Goal: Task Accomplishment & Management: Manage account settings

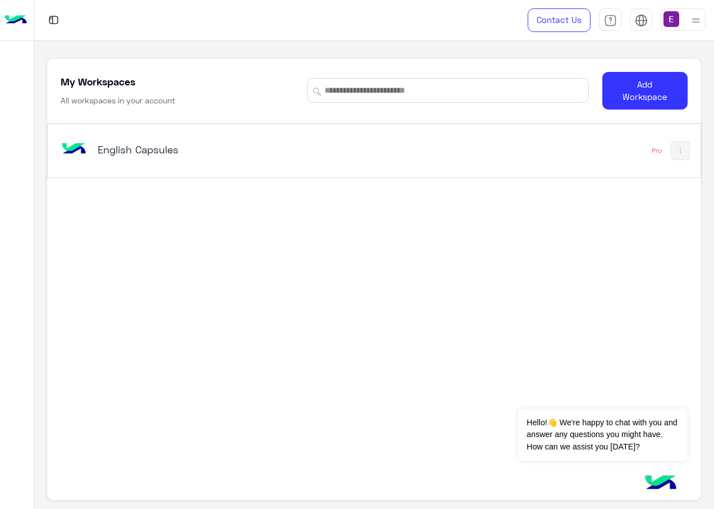
drag, startPoint x: 147, startPoint y: 139, endPoint x: 144, endPoint y: 148, distance: 9.3
click at [146, 143] on div "English Capsules" at bounding box center [247, 150] width 379 height 33
click at [144, 148] on h5 "English Capsules" at bounding box center [211, 149] width 227 height 13
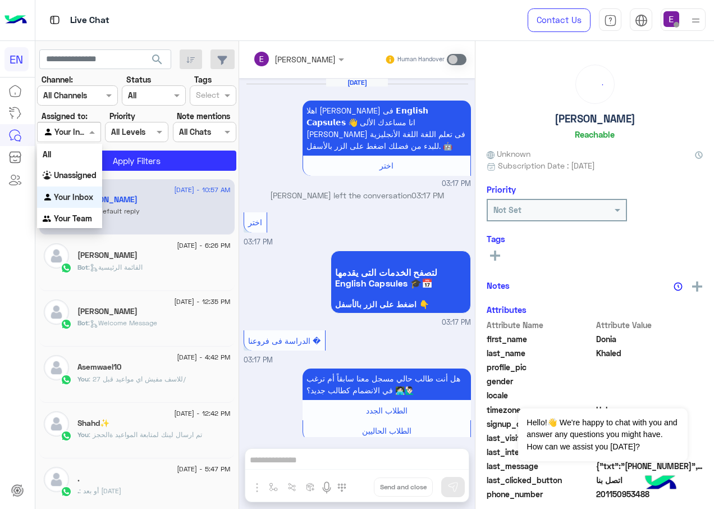
scroll to position [1050, 0]
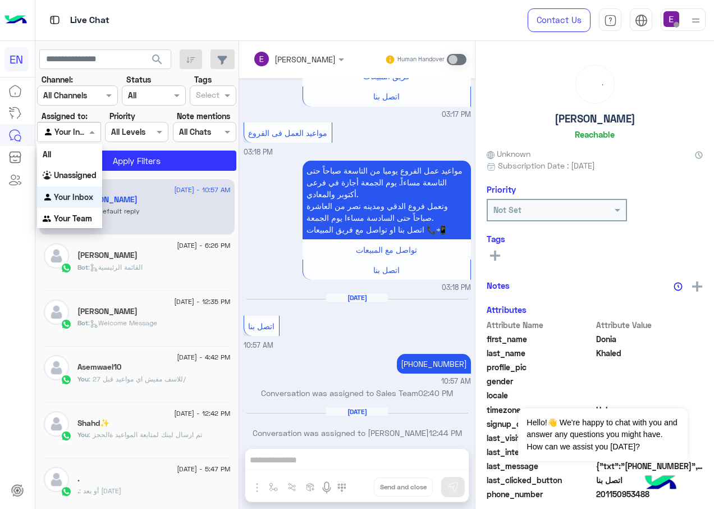
click at [72, 132] on div at bounding box center [69, 131] width 62 height 13
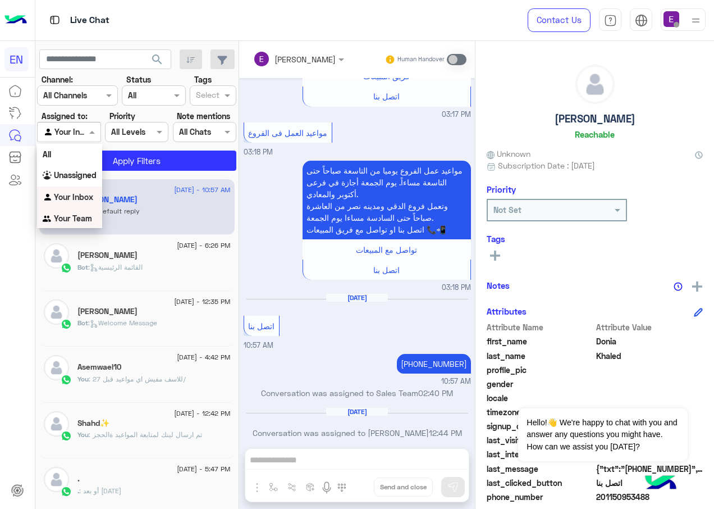
click at [74, 216] on b "Your Team" at bounding box center [73, 218] width 38 height 10
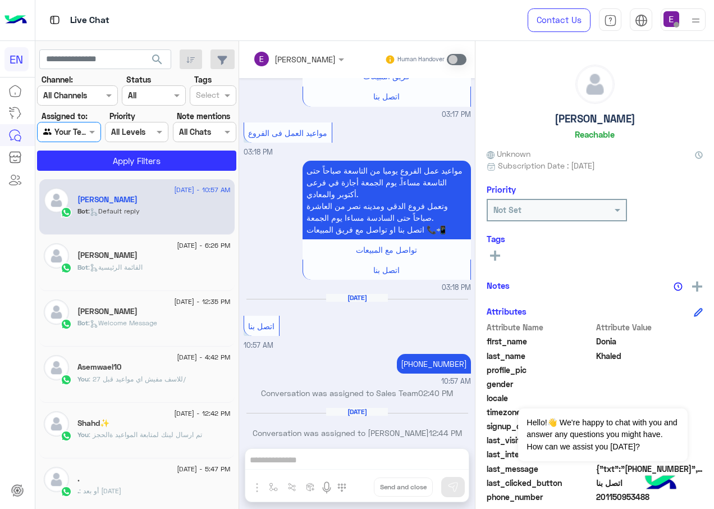
click at [93, 91] on div at bounding box center [78, 95] width 80 height 13
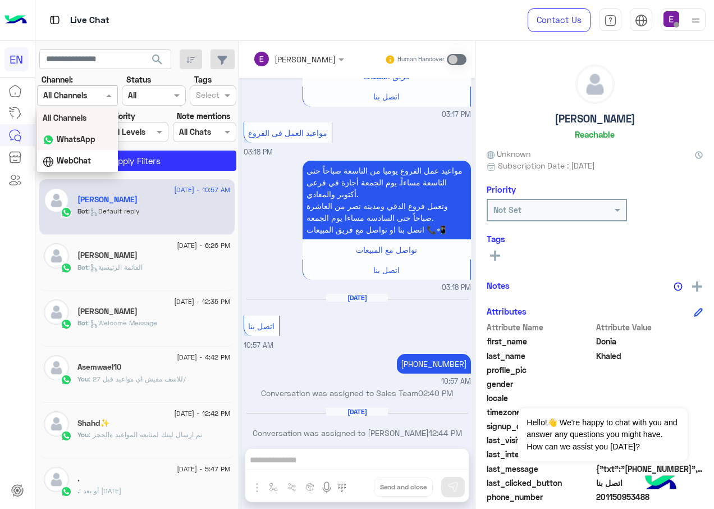
click at [90, 147] on div "WhatsApp" at bounding box center [77, 140] width 81 height 22
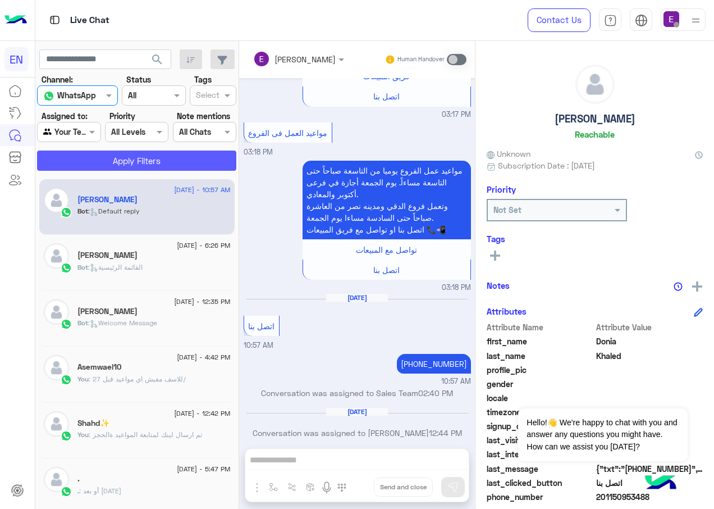
click at [110, 154] on button "Apply Filters" at bounding box center [136, 160] width 199 height 20
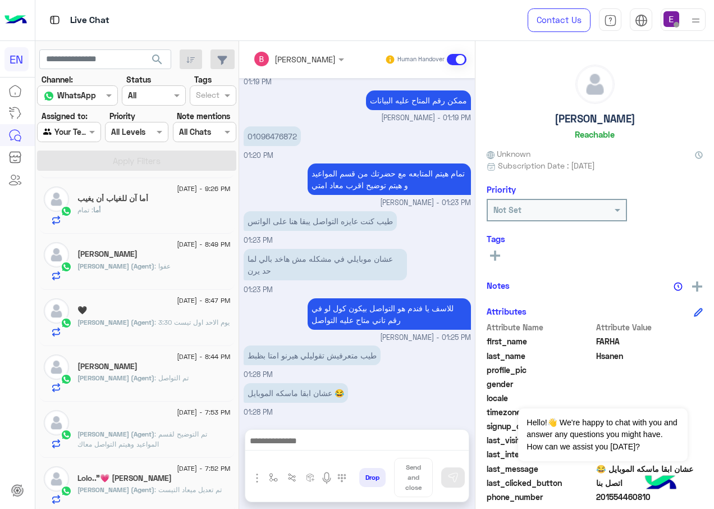
scroll to position [112, 0]
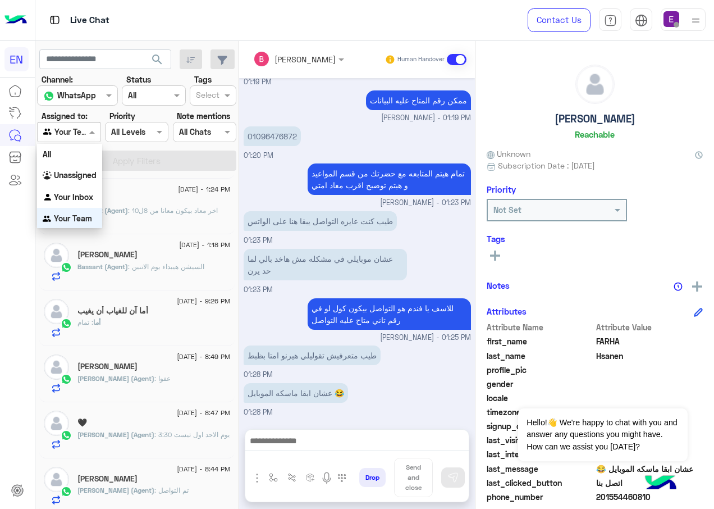
click at [67, 130] on input "text" at bounding box center [56, 132] width 26 height 12
click at [88, 175] on b "Unassigned" at bounding box center [75, 175] width 43 height 10
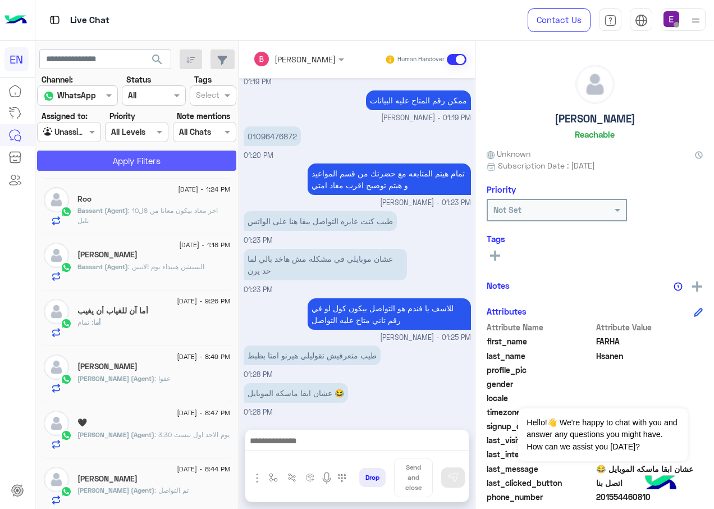
click at [140, 157] on button "Apply Filters" at bounding box center [136, 160] width 199 height 20
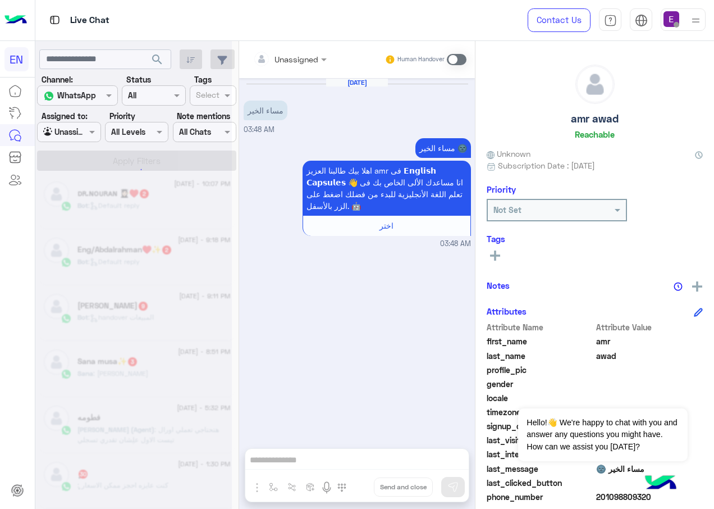
scroll to position [6, 0]
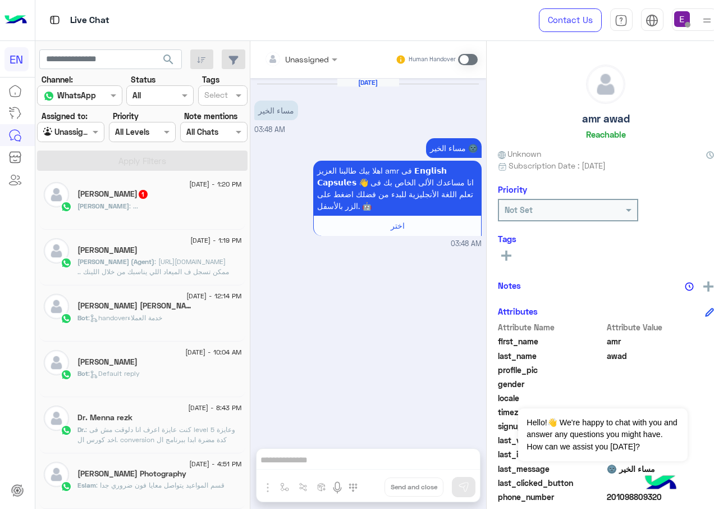
click at [59, 125] on div "Agent Filter Unassigned" at bounding box center [70, 132] width 67 height 20
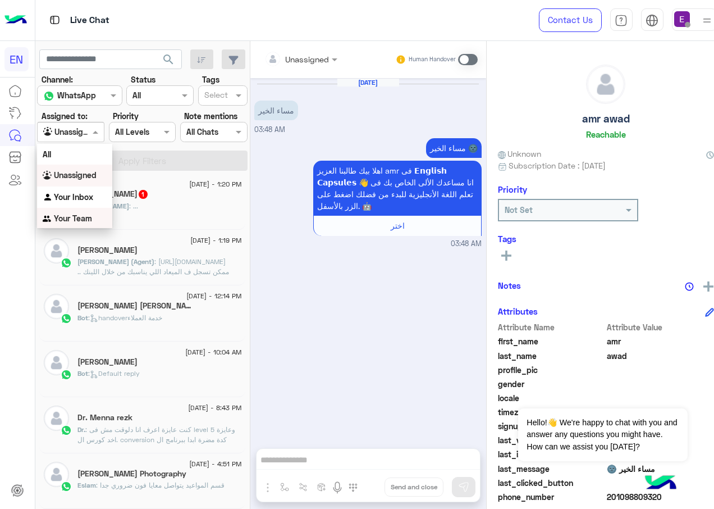
click at [78, 213] on div "Your Team" at bounding box center [74, 219] width 75 height 22
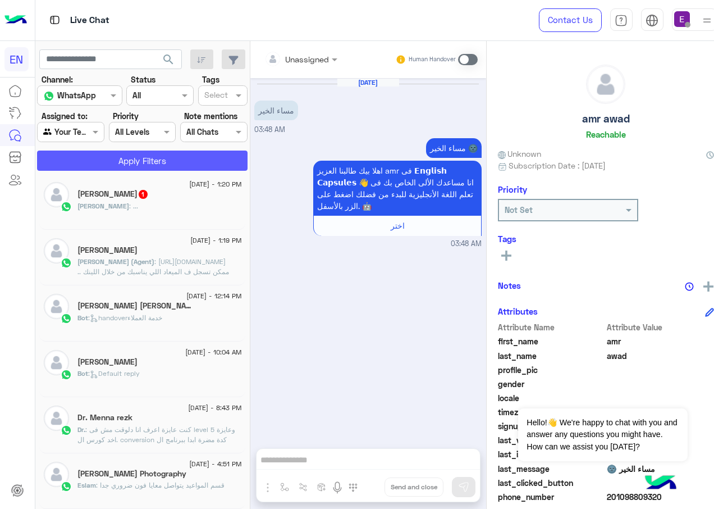
click at [126, 163] on button "Apply Filters" at bounding box center [142, 160] width 211 height 20
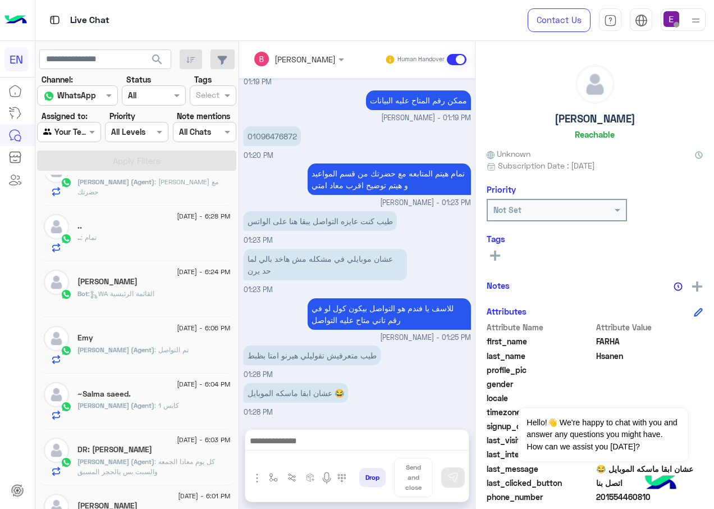
scroll to position [730, 0]
